Goal: Task Accomplishment & Management: Manage account settings

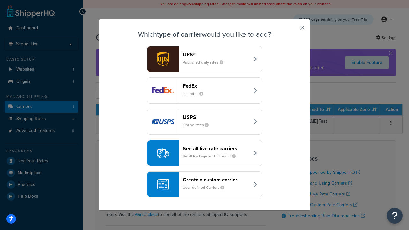
click at [216, 86] on header "FedEx" at bounding box center [216, 86] width 67 height 6
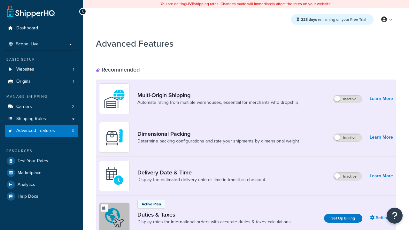
scroll to position [207, 0]
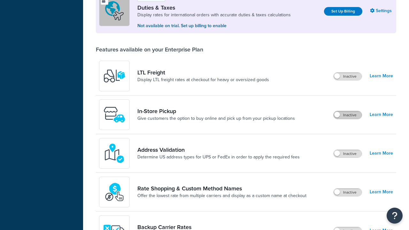
click at [347, 115] on label "Inactive" at bounding box center [347, 115] width 28 height 8
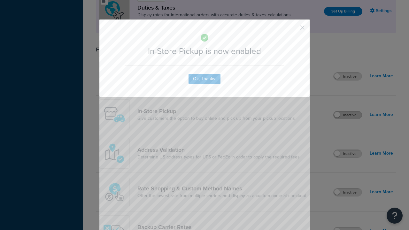
scroll to position [0, 0]
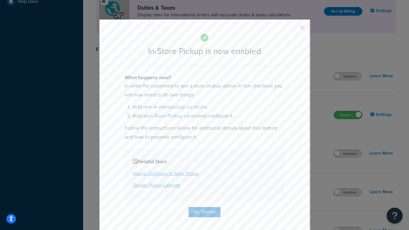
click at [293, 30] on button "button" at bounding box center [293, 30] width 2 height 2
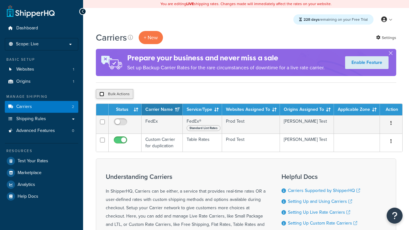
click at [102, 94] on input "checkbox" at bounding box center [101, 94] width 5 height 5
checkbox input "true"
click at [0, 0] on button "Delete" at bounding box center [0, 0] width 0 height 0
